Goal: Information Seeking & Learning: Learn about a topic

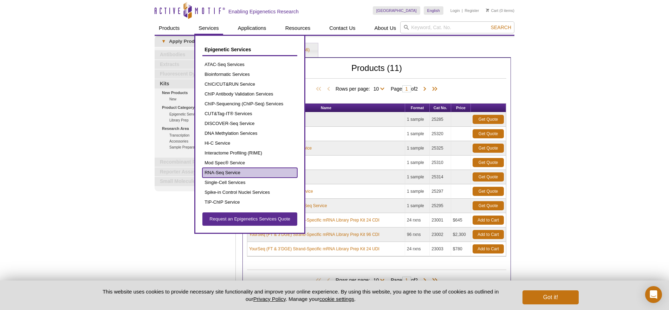
click at [210, 171] on link "RNA-Seq Service" at bounding box center [249, 173] width 95 height 10
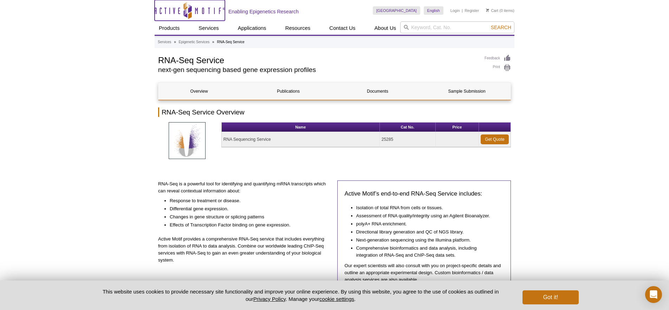
click at [177, 11] on icon "Active Motif Logo" at bounding box center [190, 10] width 70 height 17
click at [164, 11] on icon "Active Motif Logo" at bounding box center [190, 10] width 70 height 17
